Goal: Information Seeking & Learning: Learn about a topic

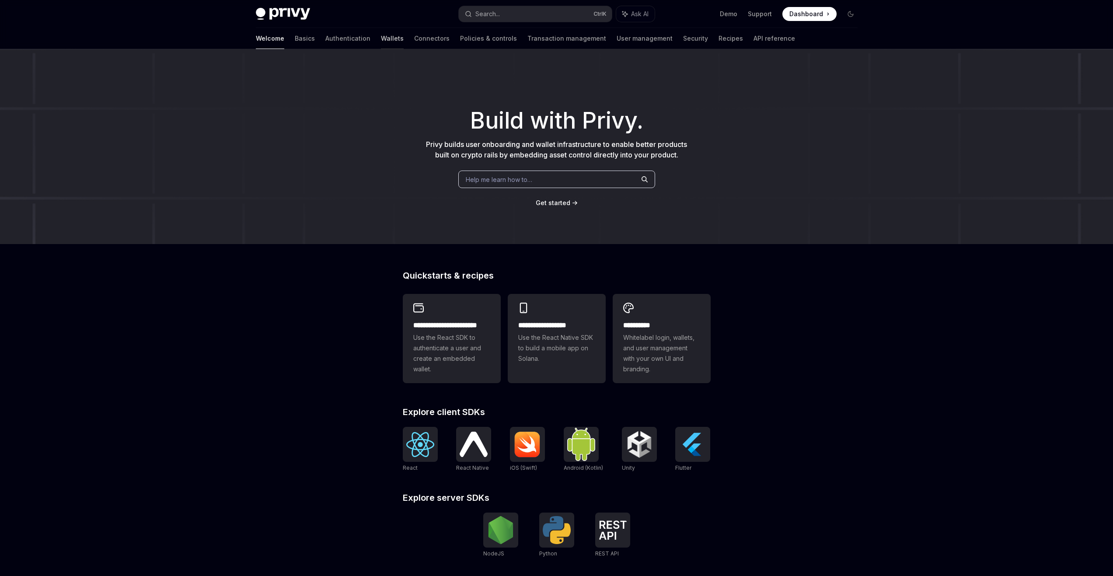
click at [381, 39] on link "Wallets" at bounding box center [392, 38] width 23 height 21
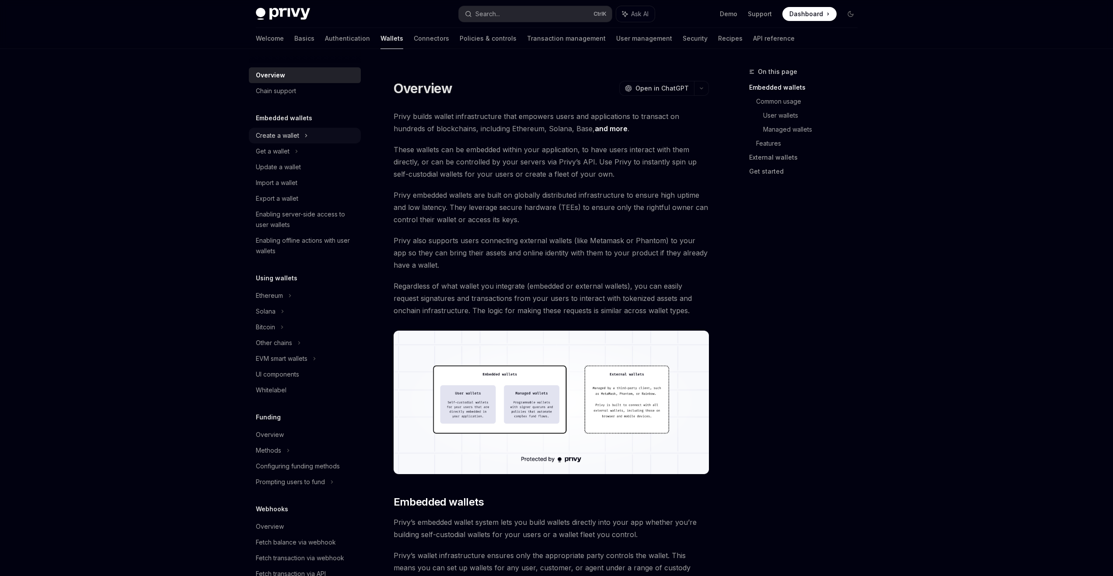
click at [284, 133] on div "Create a wallet" at bounding box center [277, 135] width 43 height 10
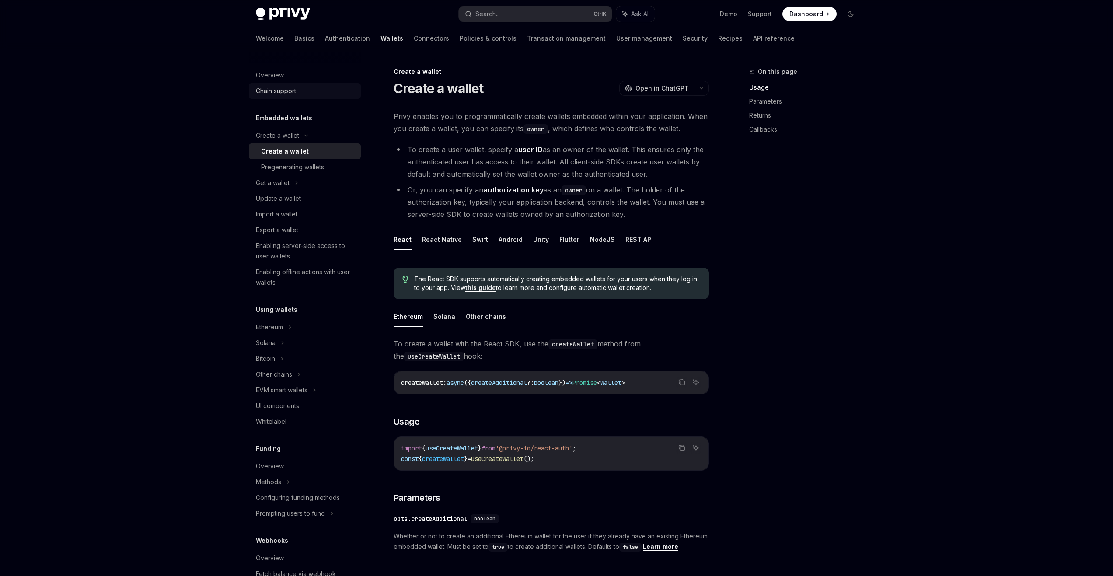
click at [281, 90] on div "Chain support" at bounding box center [276, 91] width 40 height 10
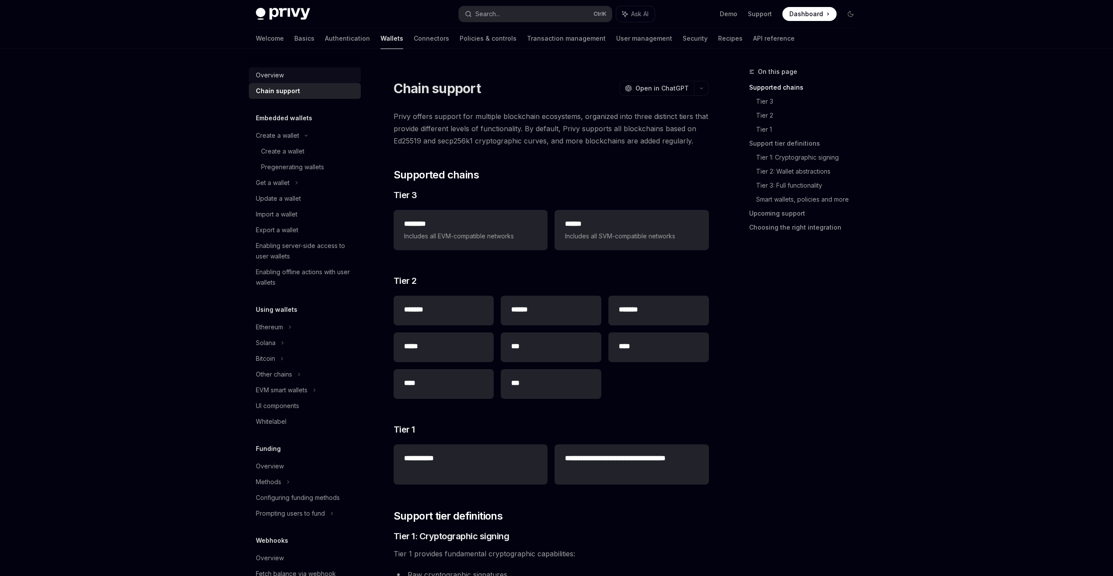
click at [270, 81] on link "Overview" at bounding box center [305, 75] width 112 height 16
type textarea "*"
